Goal: Find specific page/section: Find specific page/section

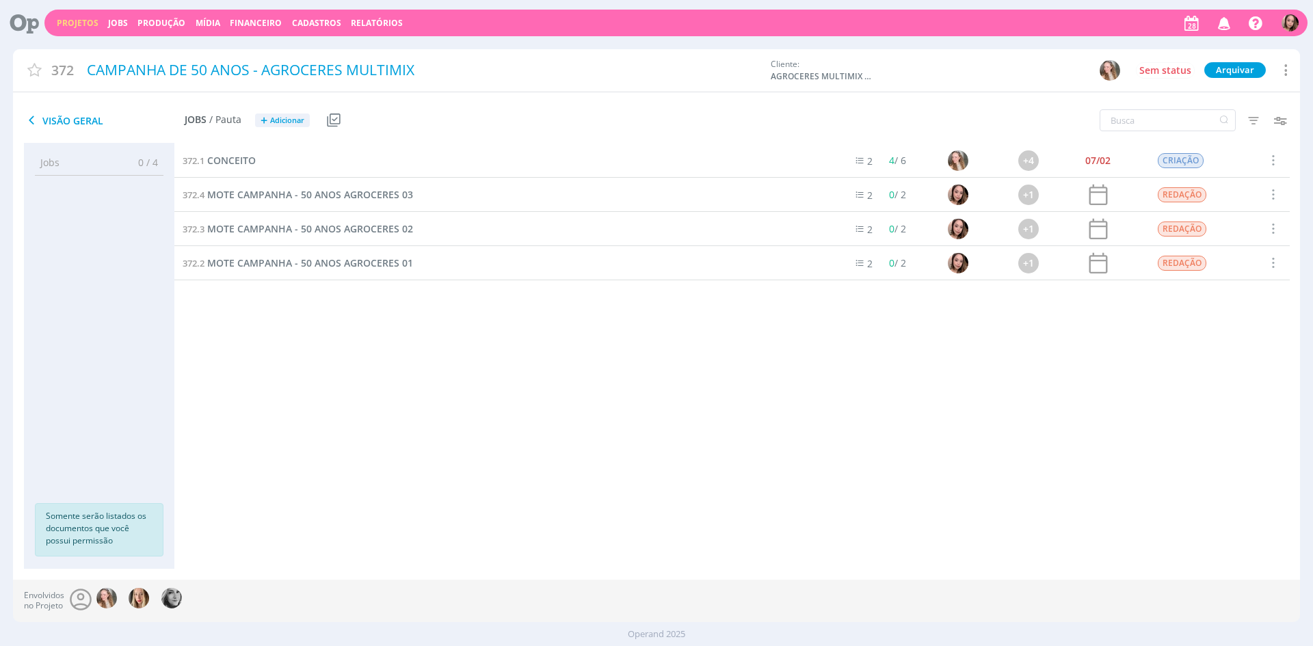
click at [71, 25] on link "Projetos" at bounding box center [78, 23] width 42 height 12
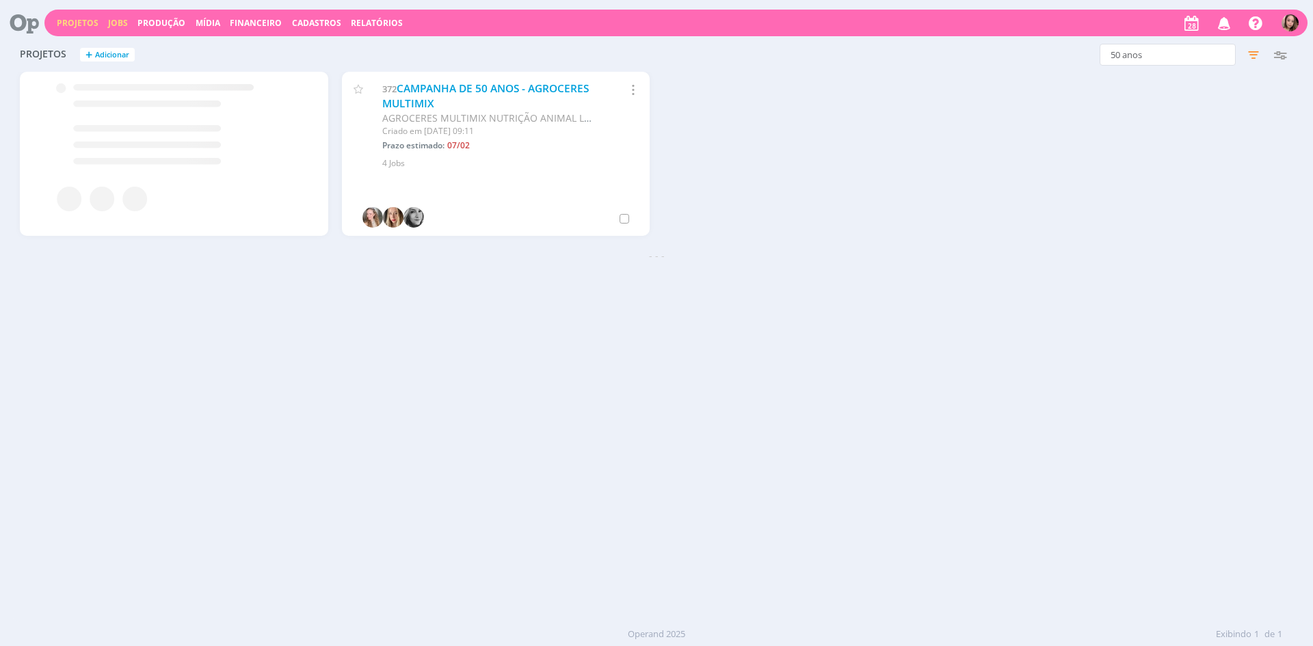
click at [113, 23] on link "Jobs" at bounding box center [118, 23] width 20 height 12
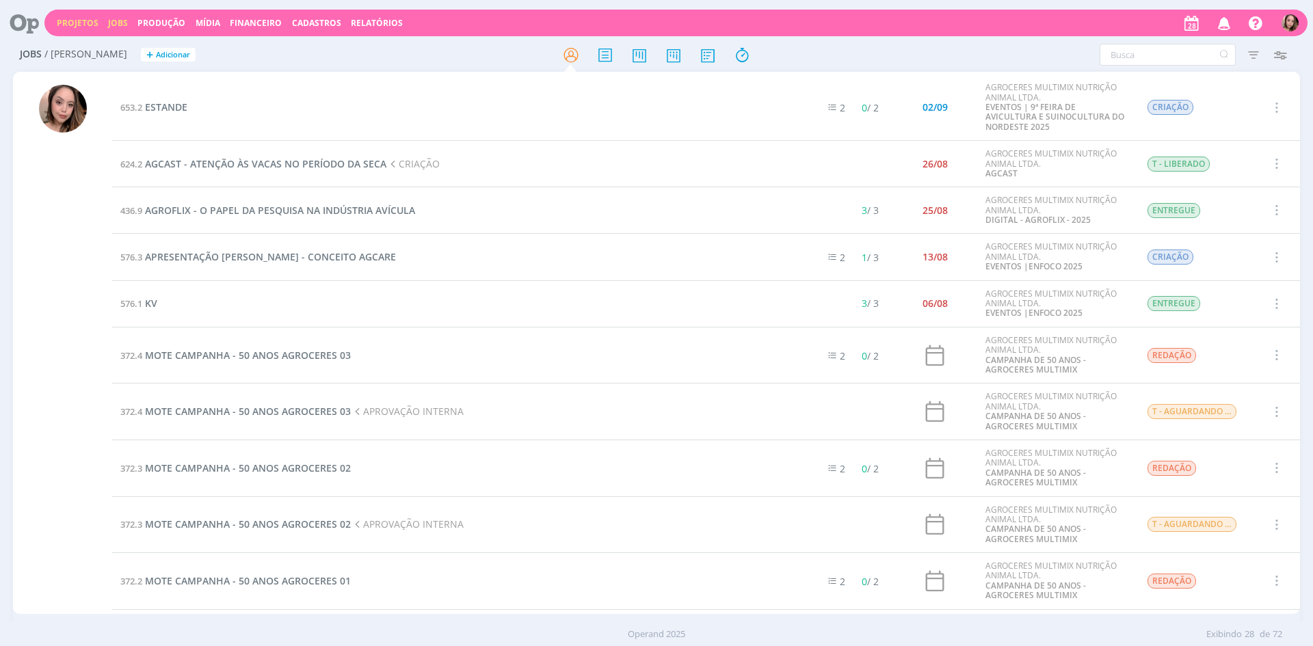
click at [76, 25] on link "Projetos" at bounding box center [78, 23] width 42 height 12
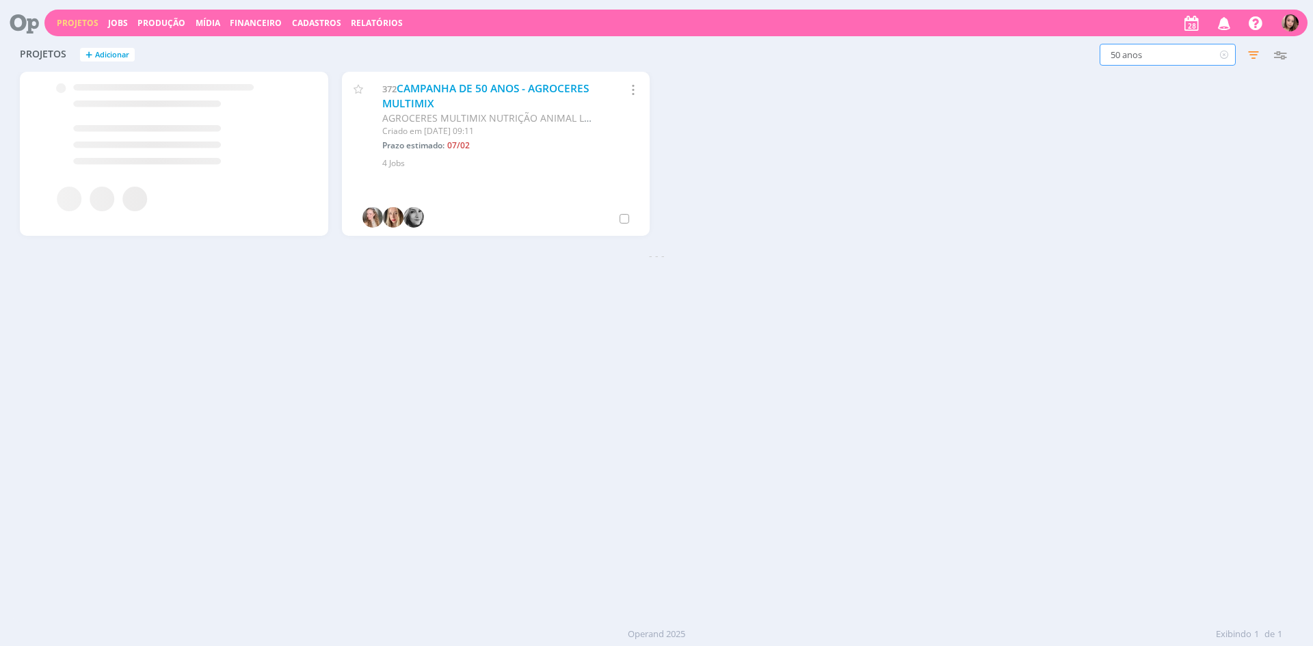
click at [1176, 57] on input "50 anos" at bounding box center [1168, 55] width 136 height 22
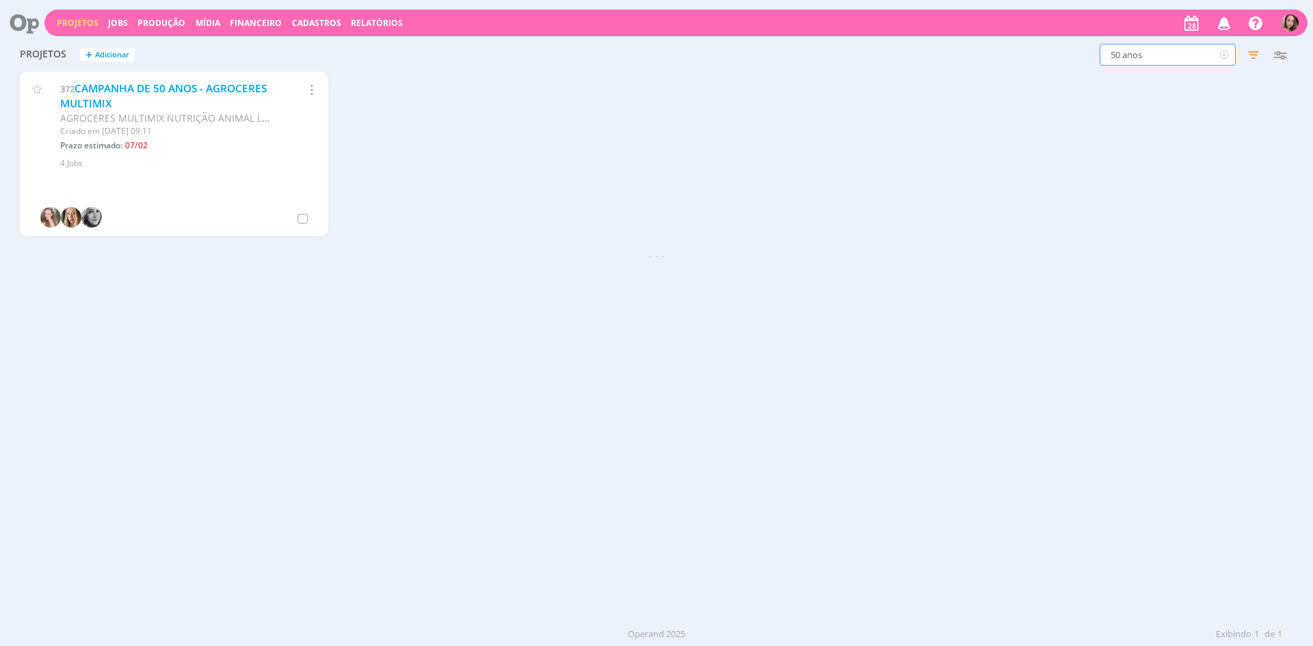
click at [1176, 57] on input "50 anos" at bounding box center [1168, 55] width 136 height 22
type input "enfoco"
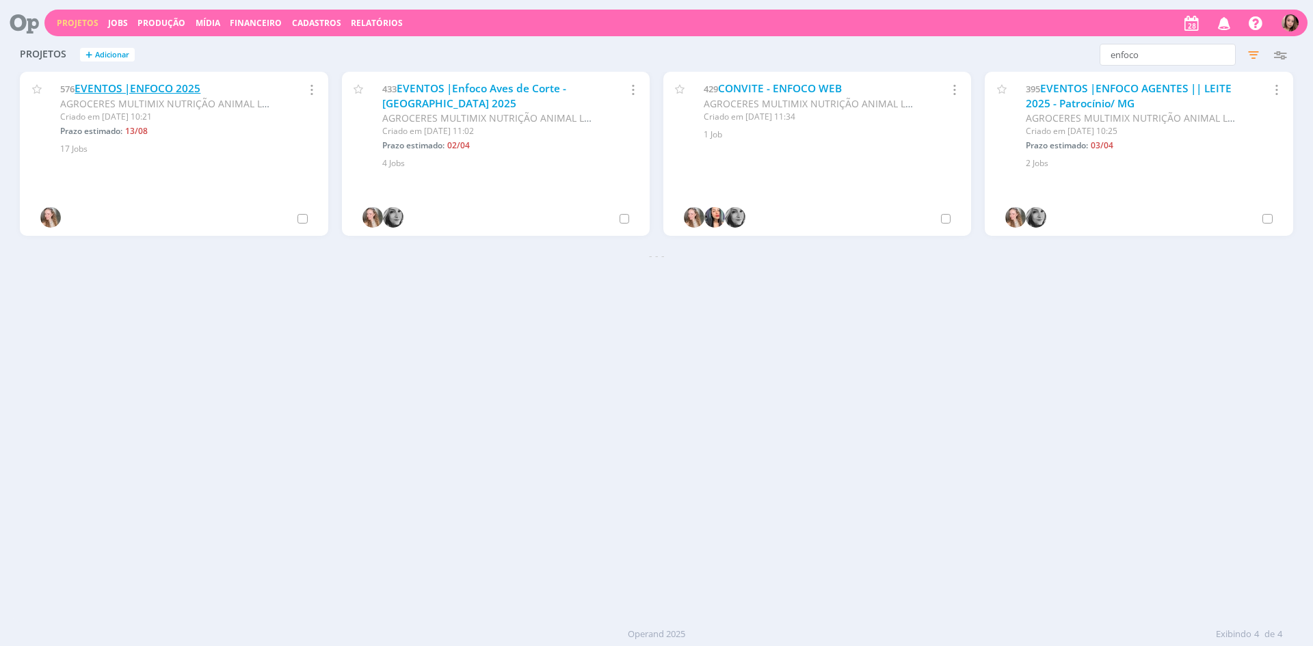
click at [128, 87] on link "EVENTOS |ENFOCO 2025" at bounding box center [138, 88] width 126 height 14
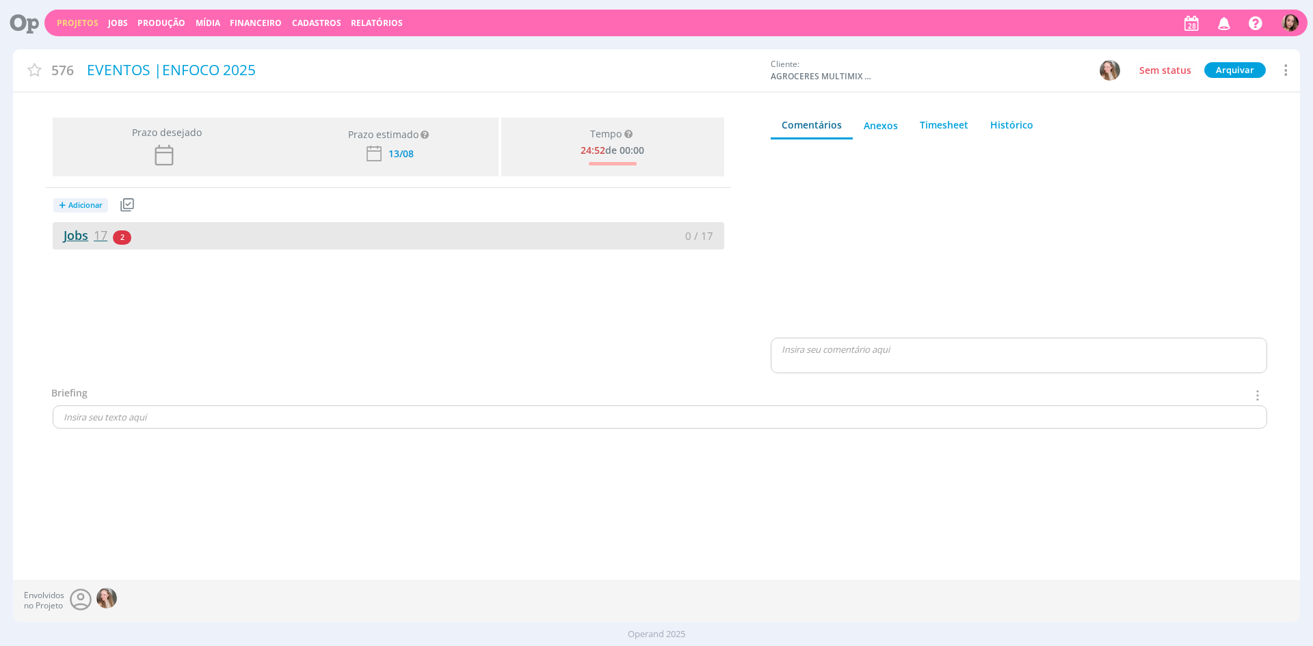
click at [82, 237] on link "Jobs 17" at bounding box center [80, 235] width 55 height 16
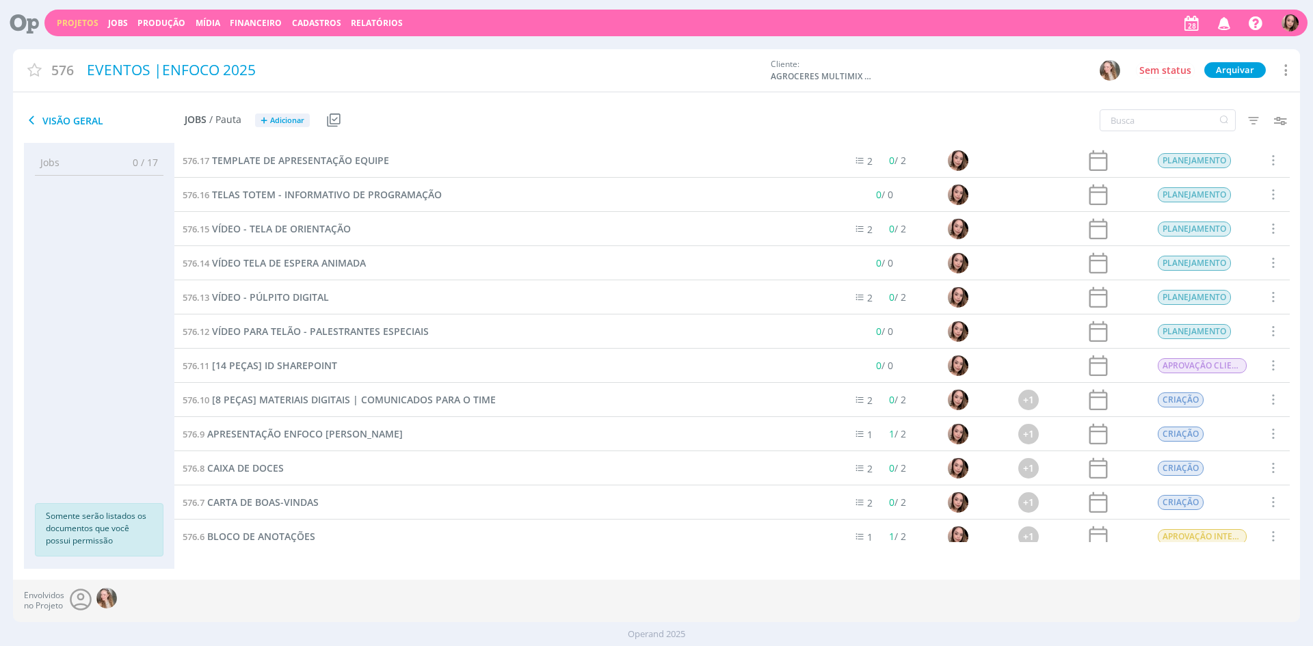
scroll to position [183, 0]
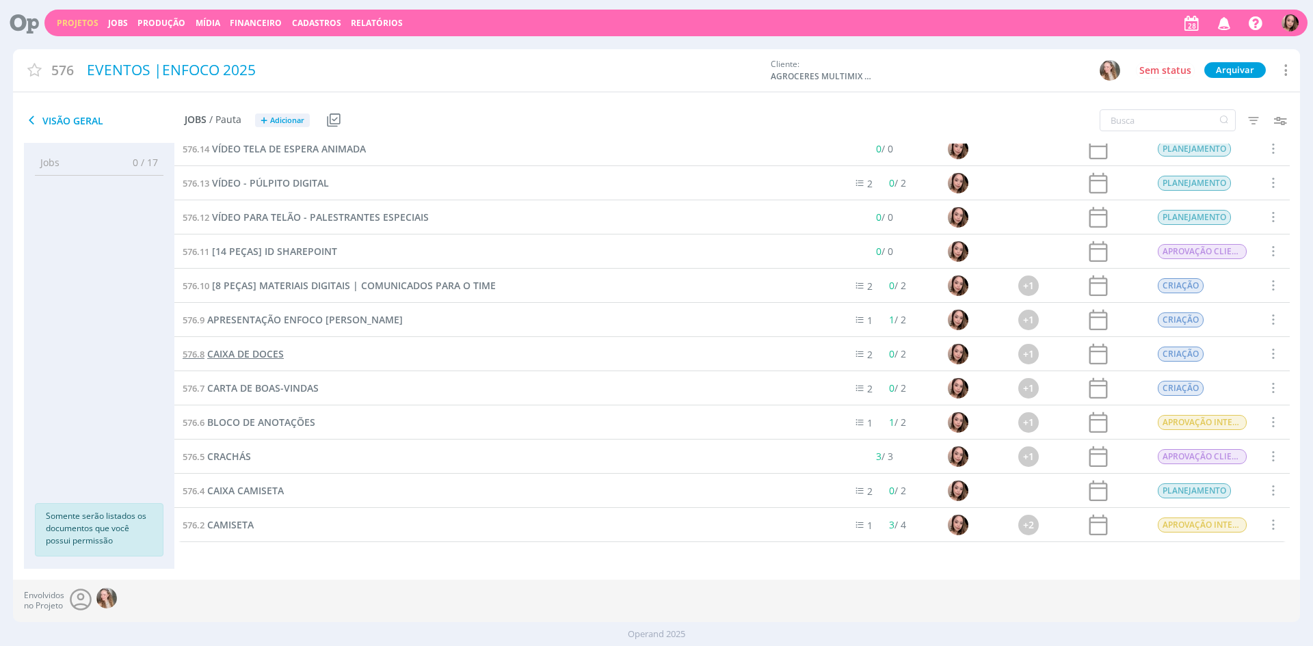
click at [241, 351] on span "CAIXA DE DOCES" at bounding box center [245, 353] width 77 height 13
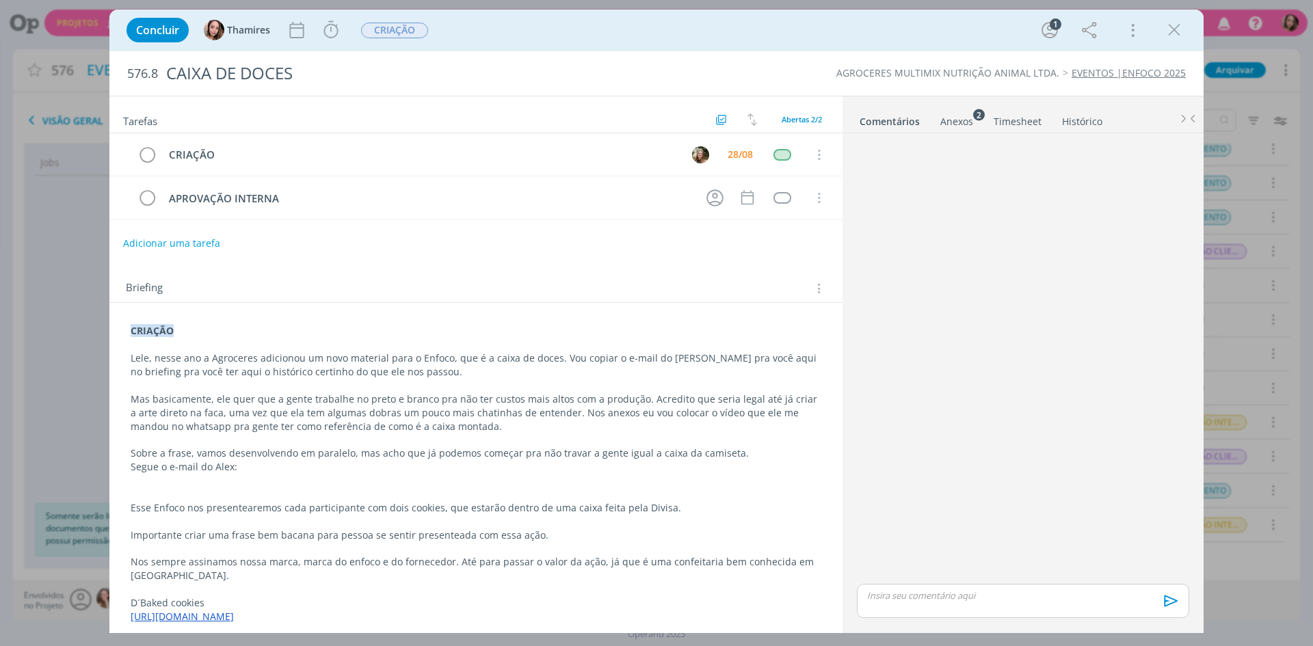
scroll to position [75, 0]
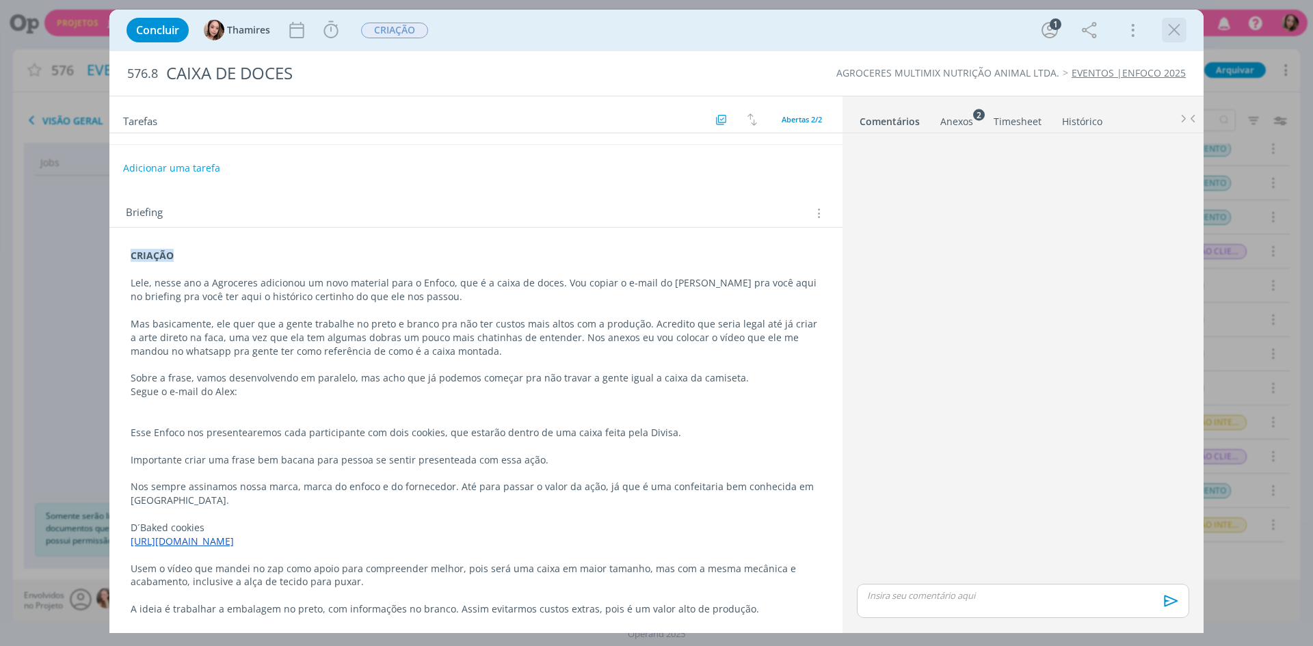
click at [1163, 33] on div "dialog" at bounding box center [1174, 30] width 25 height 25
click at [1172, 37] on icon "dialog" at bounding box center [1174, 30] width 21 height 21
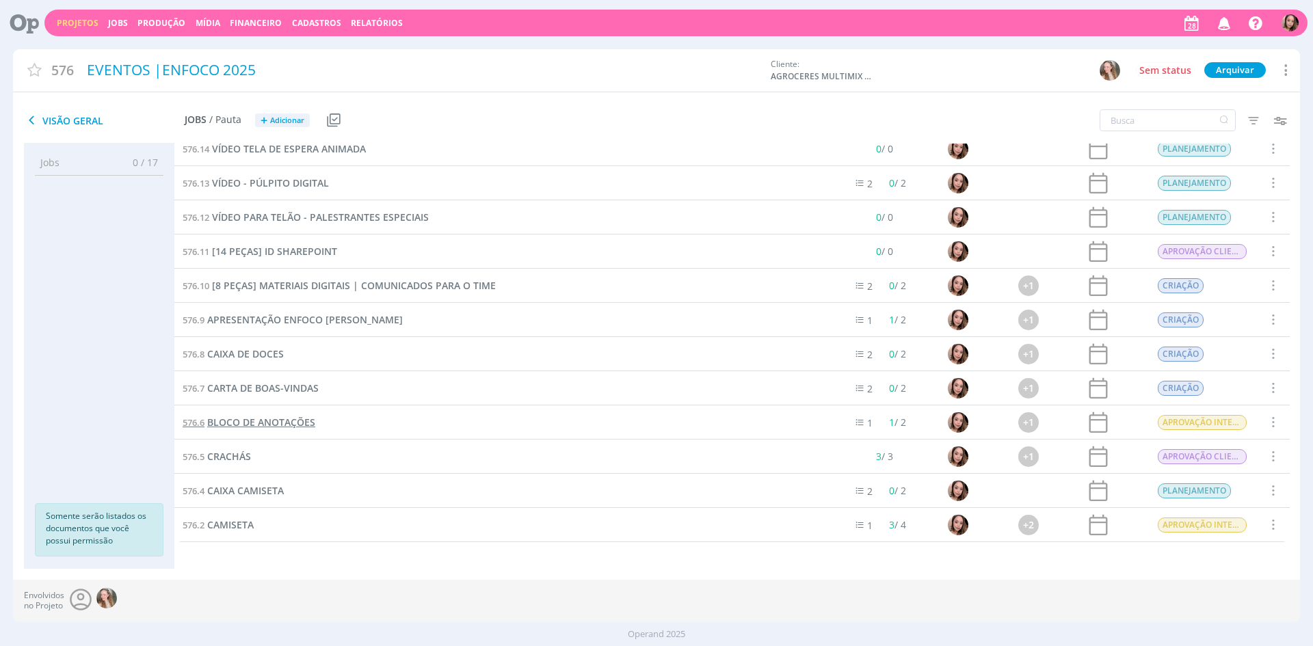
click at [235, 420] on span "BLOCO DE ANOTAÇÕES" at bounding box center [261, 422] width 108 height 13
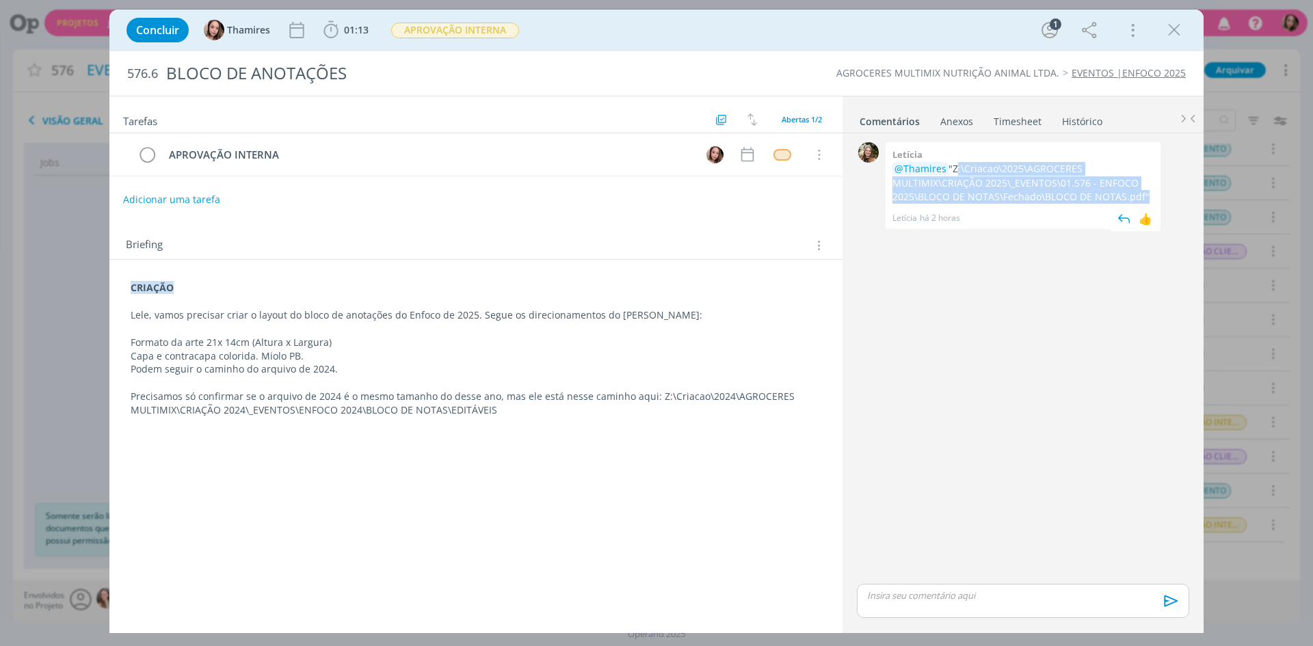
drag, startPoint x: 954, startPoint y: 168, endPoint x: 1141, endPoint y: 202, distance: 189.7
click at [1141, 202] on p "@Thamires "Z:\Criacao\2025\AGROCERES MULTIMIX\CRIAÇÃO 2025\_EVENTOS\01.576 - EN…" at bounding box center [1023, 183] width 261 height 42
copy p "Z:\Criacao\2025\AGROCERES MULTIMIX\CRIAÇÃO 2025\_EVENTOS\01.576 - ENFOCO 2025\B…"
click at [140, 150] on icon "dialog" at bounding box center [146, 155] width 19 height 21
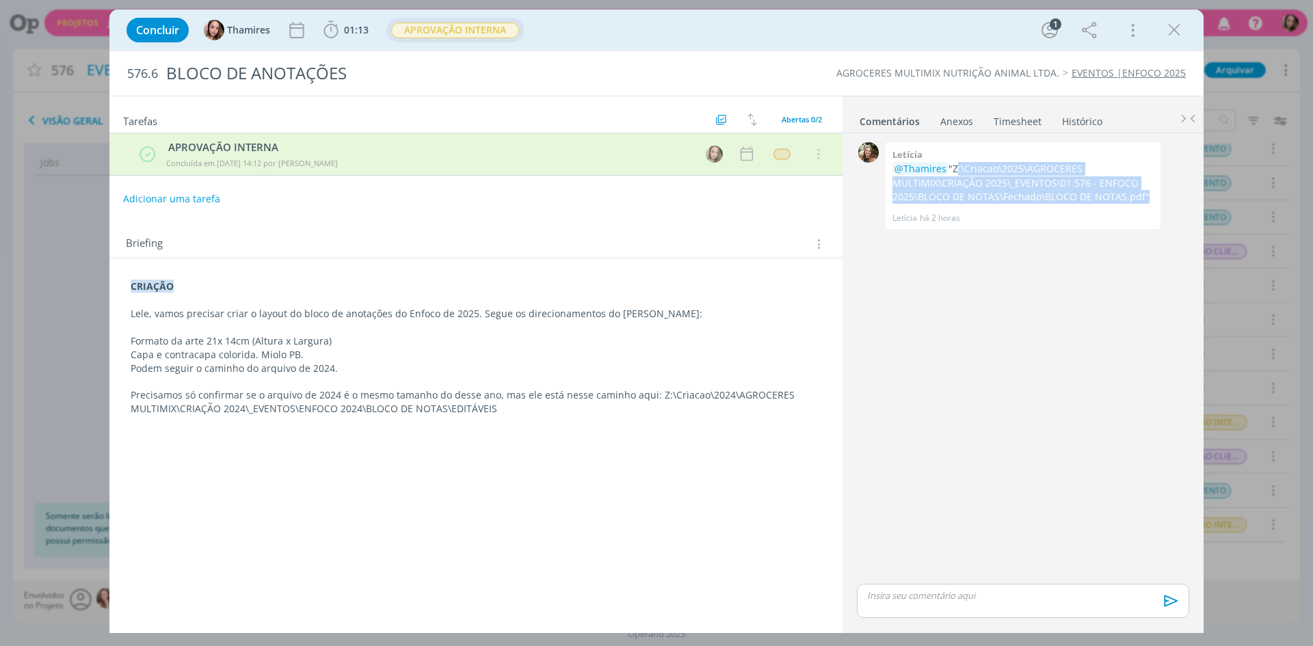
click at [457, 28] on span "APROVAÇÃO INTERNA" at bounding box center [455, 31] width 128 height 16
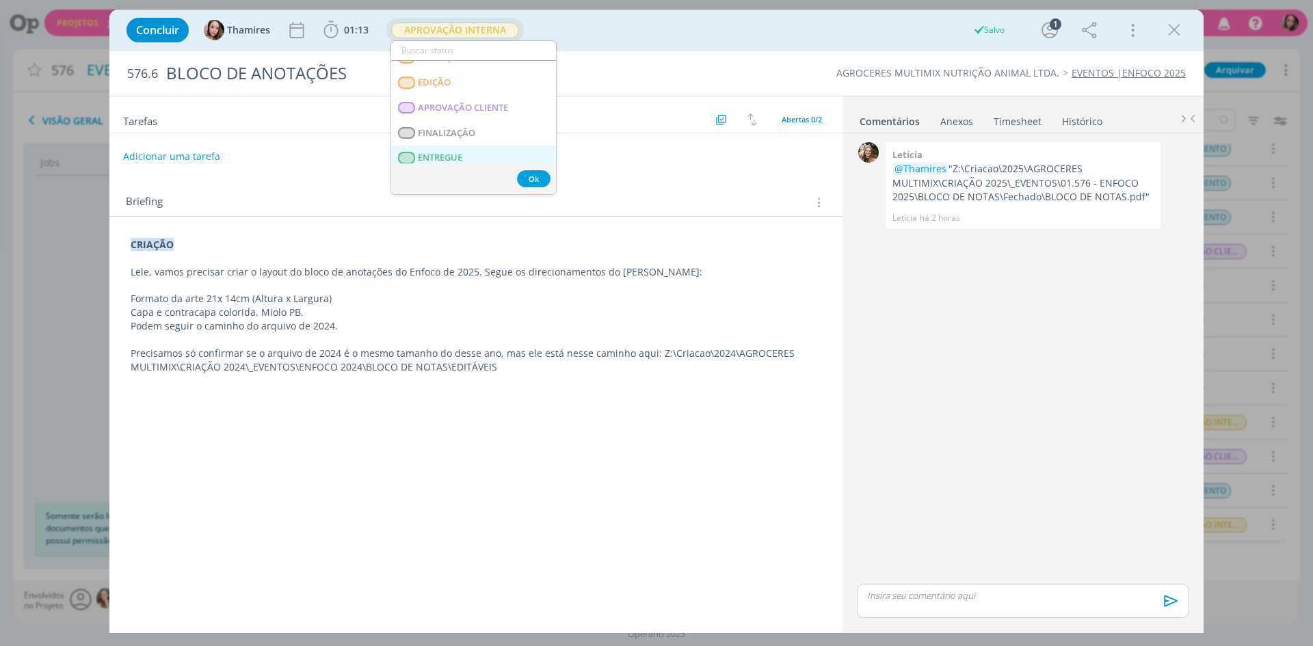
scroll to position [187, 0]
click at [438, 114] on span "APROVAÇÃO CLIENTE" at bounding box center [463, 112] width 90 height 11
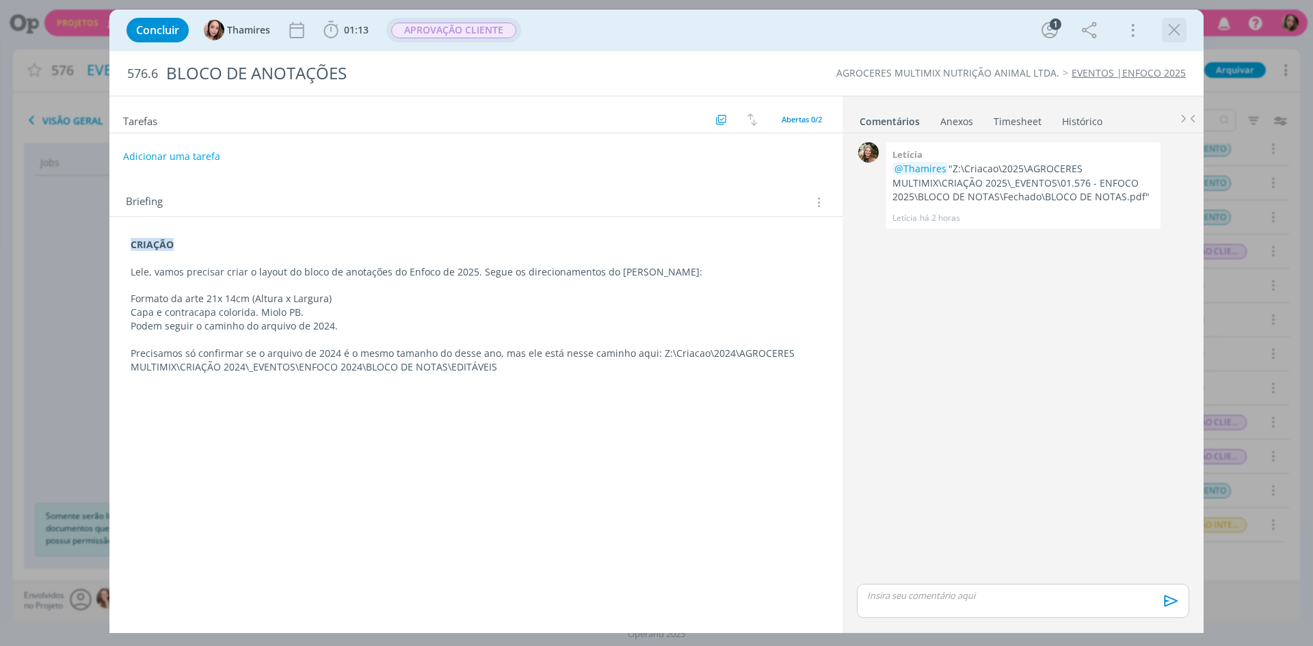
click at [1165, 24] on icon "dialog" at bounding box center [1174, 30] width 21 height 21
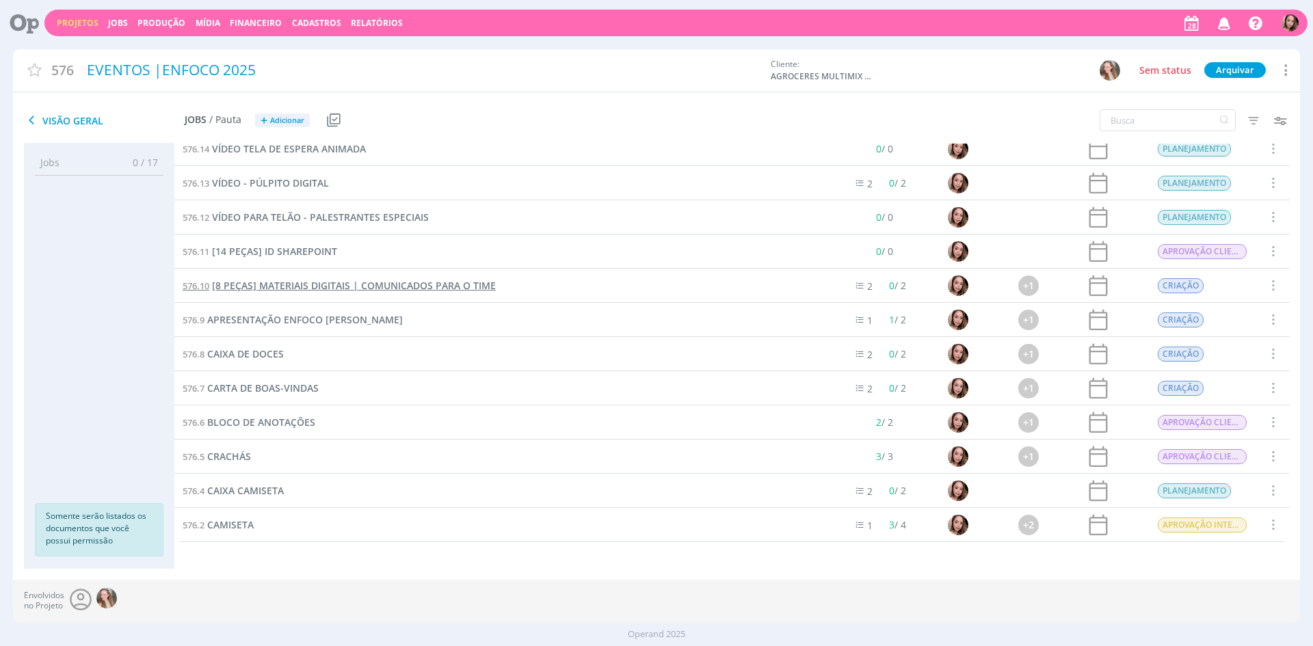
click at [460, 285] on span "[8 PEÇAS] MATERIAIS DIGITAIS | COMUNICADOS PARA O TIME" at bounding box center [354, 285] width 284 height 13
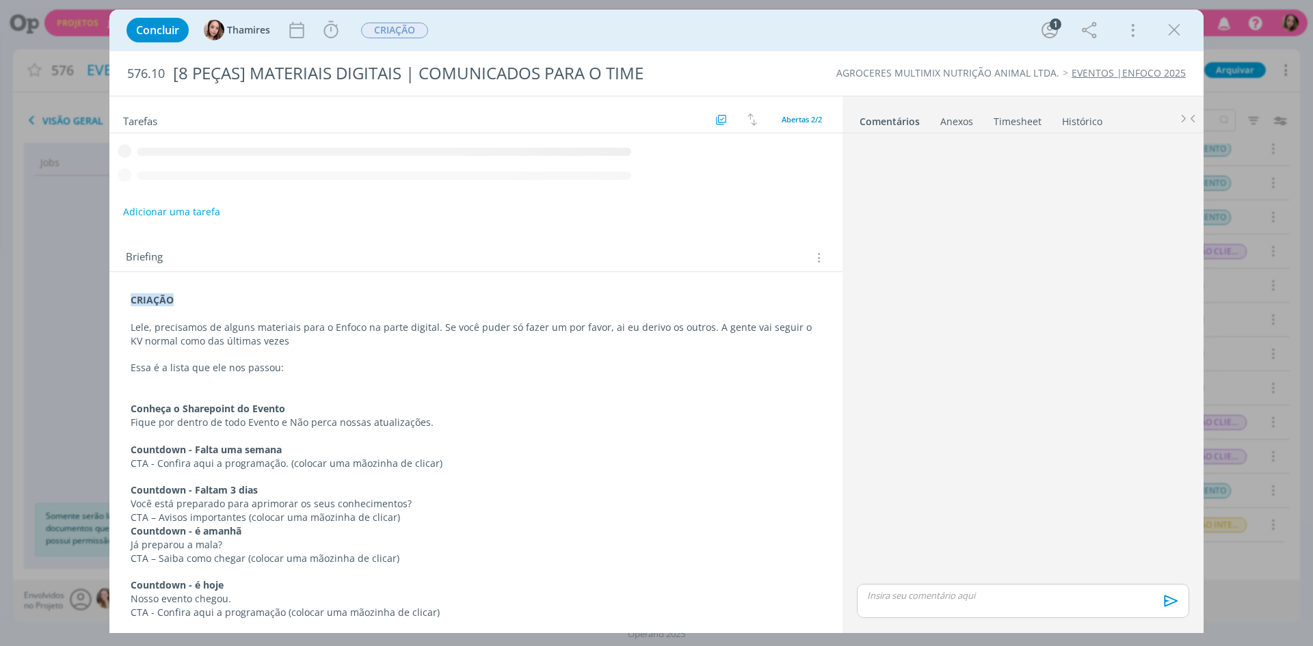
click at [1170, 34] on icon "dialog" at bounding box center [1174, 30] width 21 height 21
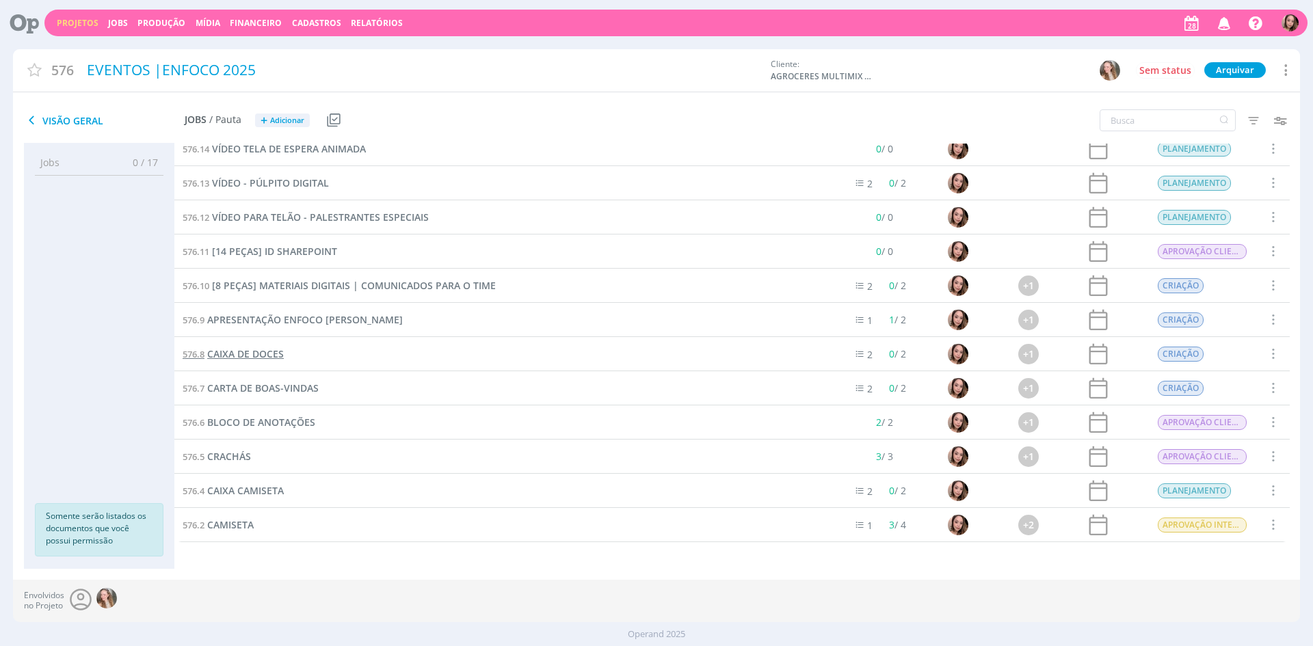
click at [267, 354] on span "CAIXA DE DOCES" at bounding box center [245, 353] width 77 height 13
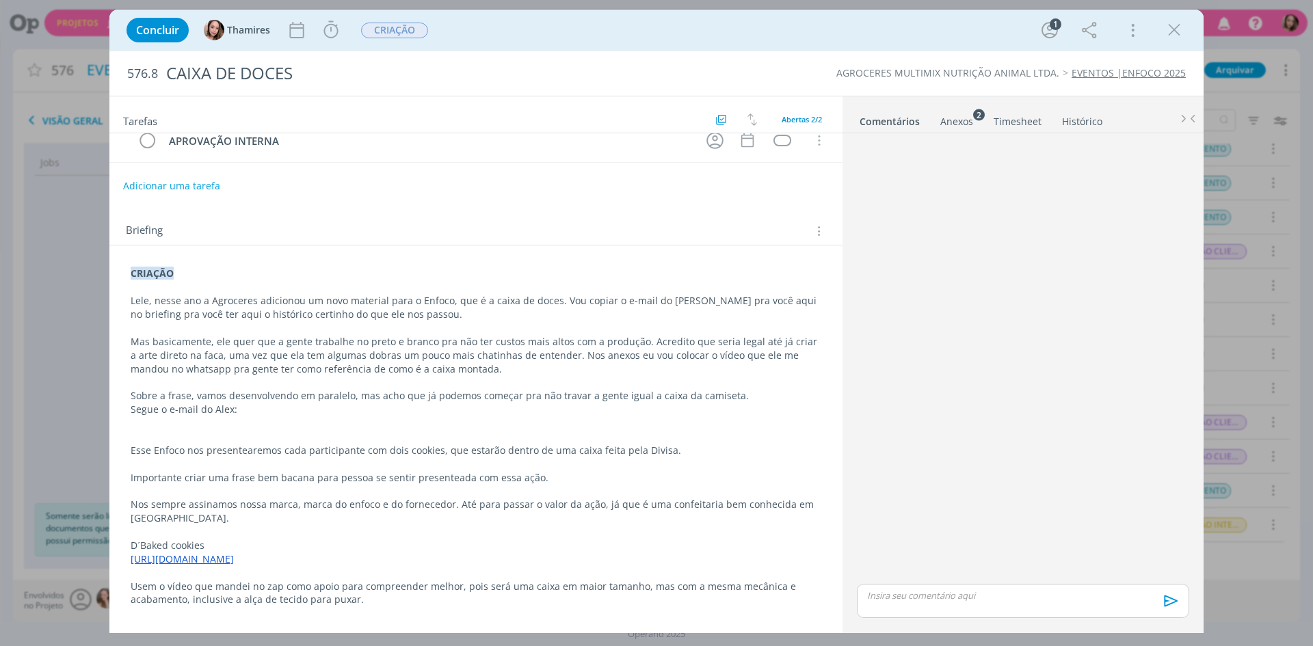
scroll to position [107, 0]
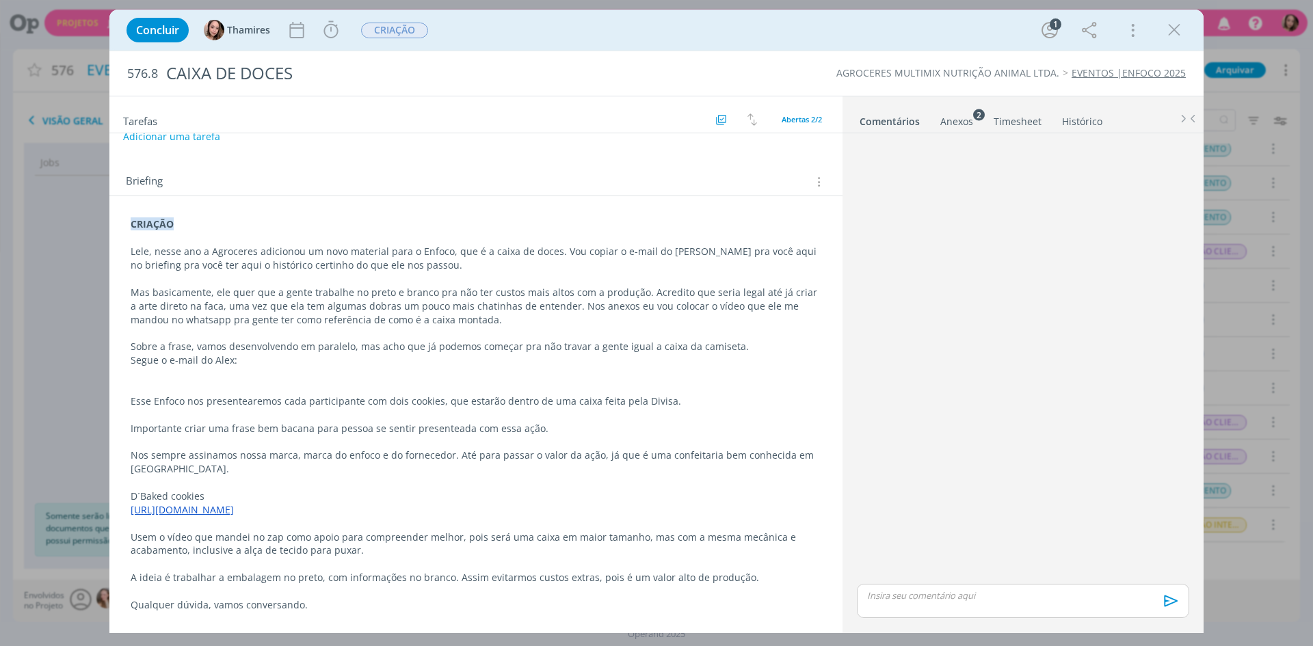
click at [269, 246] on p "Lele, nesse ano a Agroceres adicionou um novo material para o Enfoco, que é a c…" at bounding box center [476, 258] width 691 height 27
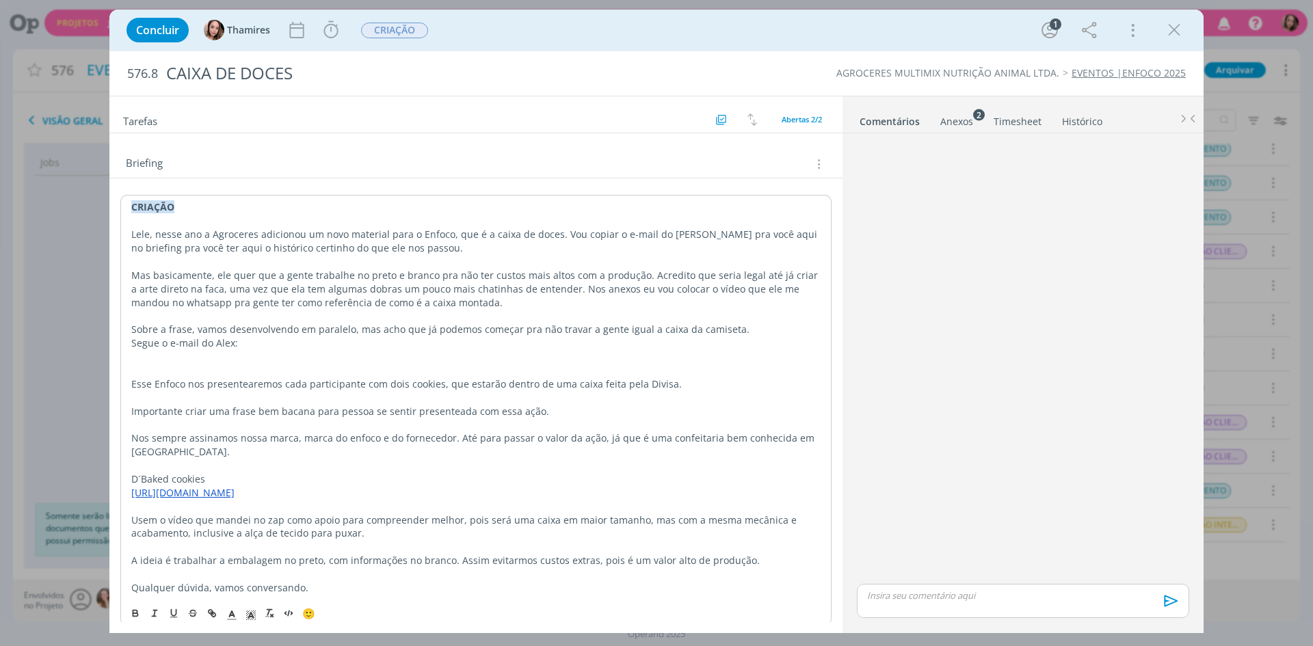
scroll to position [133, 0]
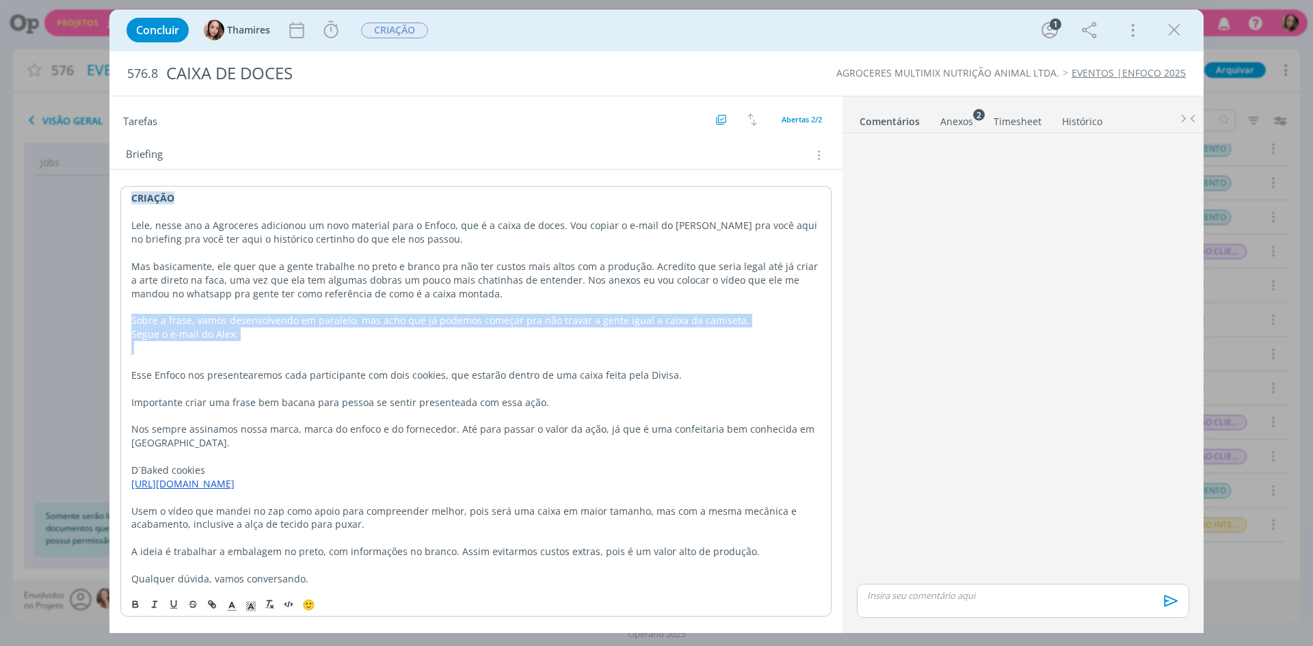
drag, startPoint x: 131, startPoint y: 321, endPoint x: 339, endPoint y: 352, distance: 210.3
click at [339, 352] on div "CRIAÇÃO Lele, nesse ano a Agroceres adicionou um novo material para o Enfoco, q…" at bounding box center [475, 388] width 711 height 404
click at [339, 352] on p "dialog" at bounding box center [475, 348] width 689 height 14
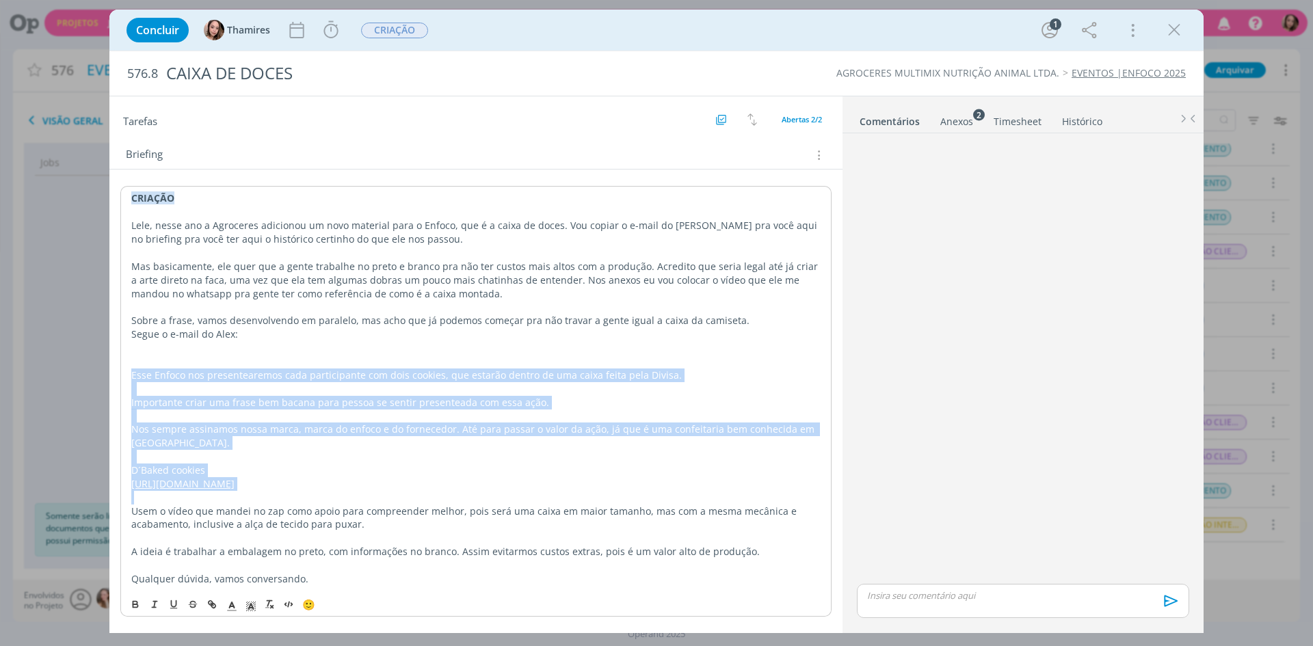
drag, startPoint x: 129, startPoint y: 376, endPoint x: 601, endPoint y: 497, distance: 487.4
click at [601, 497] on div "CRIAÇÃO Lele, nesse ano a Agroceres adicionou um novo material para o Enfoco, q…" at bounding box center [475, 388] width 711 height 404
copy div "Esse Enfoco nos presentearemos cada participante com dois cookies, que estarão …"
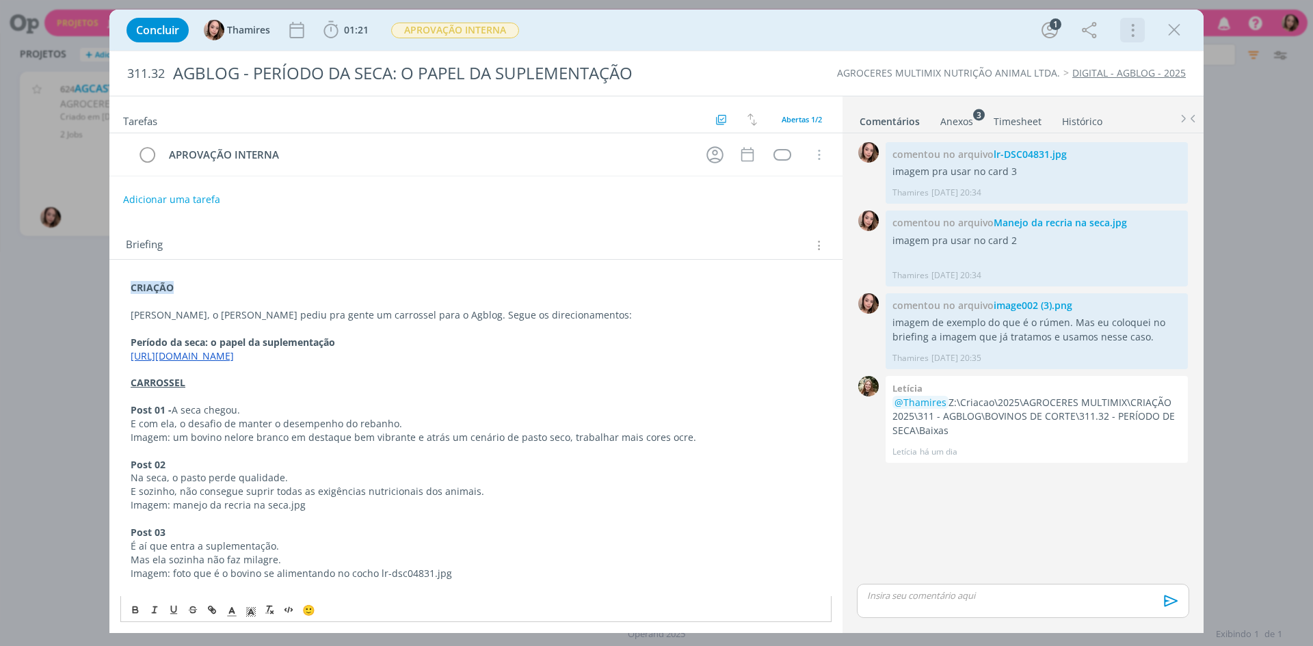
scroll to position [226, 0]
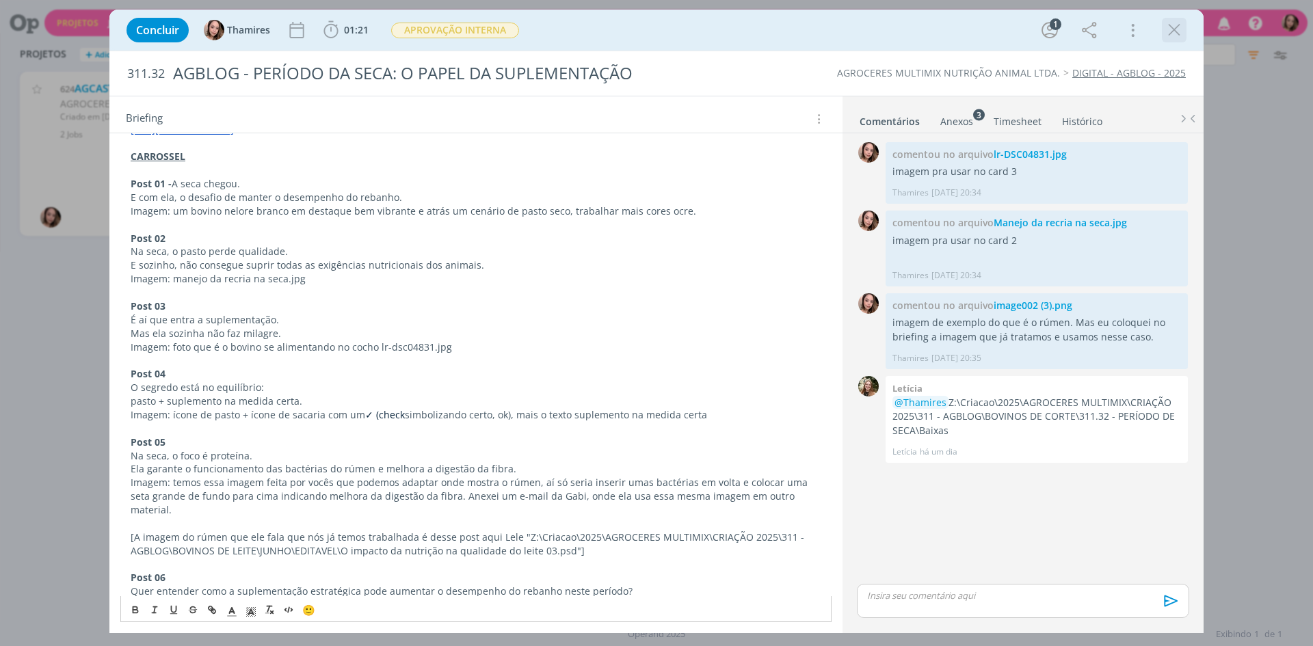
click at [1179, 28] on icon "dialog" at bounding box center [1174, 30] width 21 height 21
